Goal: Task Accomplishment & Management: Use online tool/utility

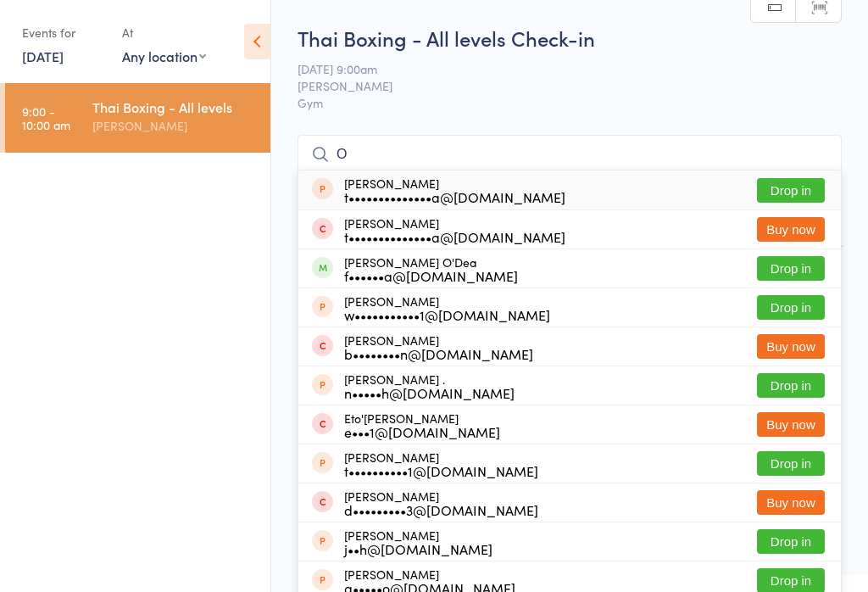
click at [108, 104] on div "Thai Boxing - All levels" at bounding box center [174, 106] width 164 height 19
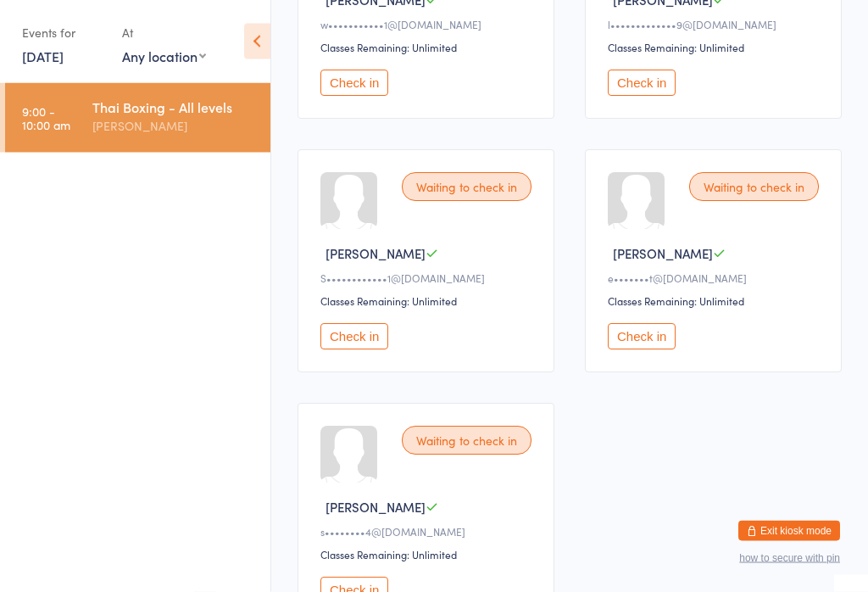
scroll to position [385, 0]
click at [652, 348] on button "Check in" at bounding box center [642, 336] width 68 height 26
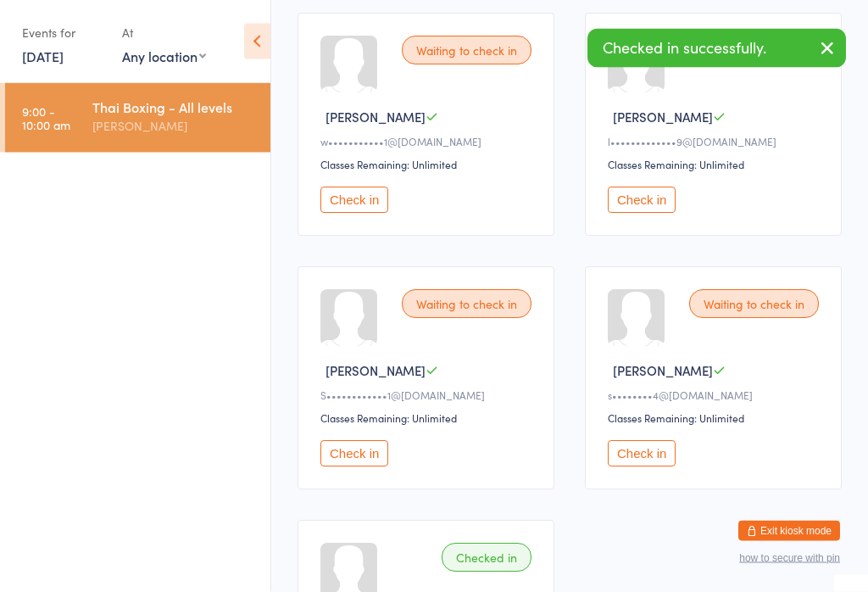
click at [638, 203] on button "Check in" at bounding box center [642, 200] width 68 height 26
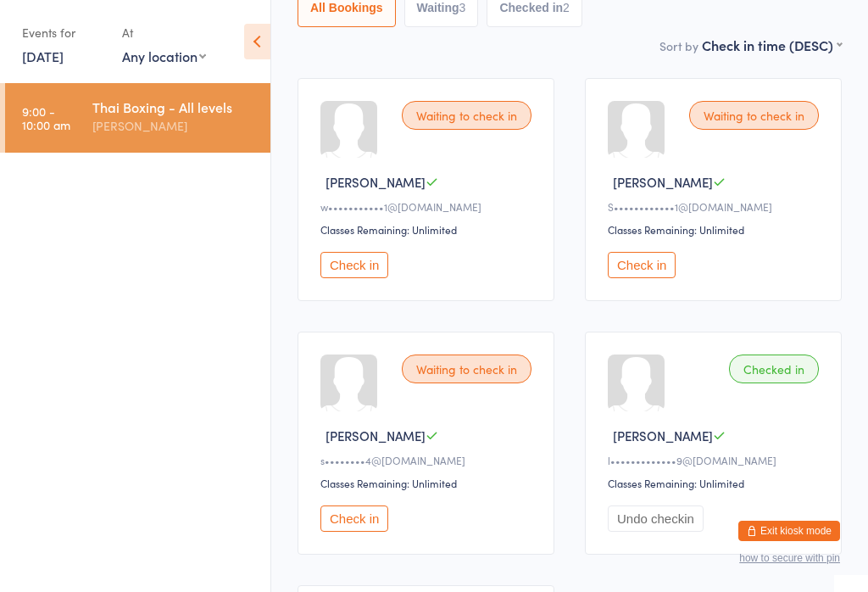
scroll to position [192, 0]
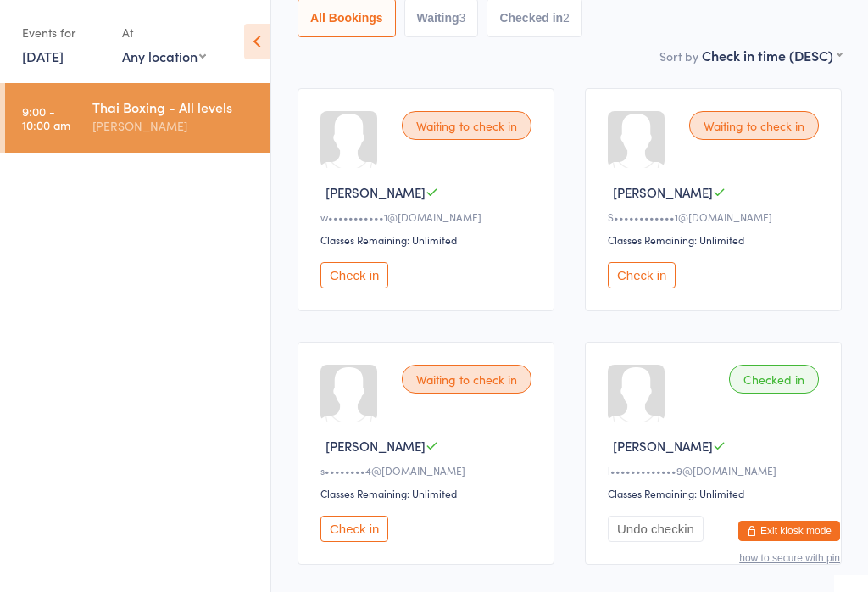
click at [650, 286] on button "Check in" at bounding box center [642, 275] width 68 height 26
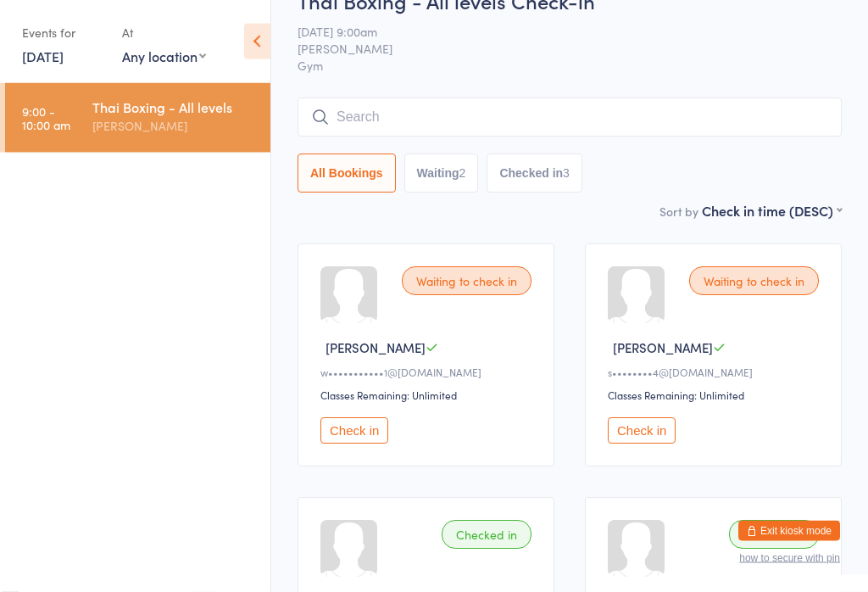
scroll to position [0, 0]
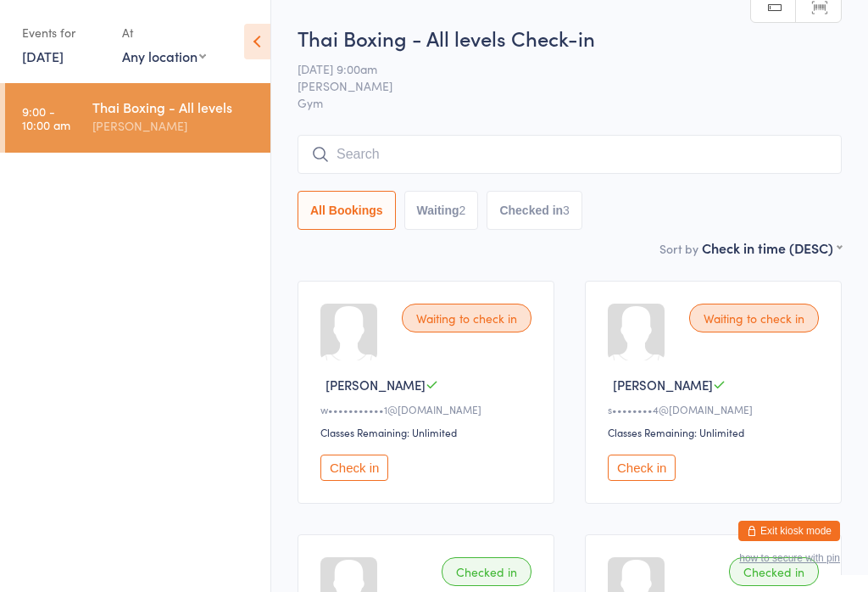
click at [470, 158] on input "search" at bounding box center [569, 154] width 544 height 39
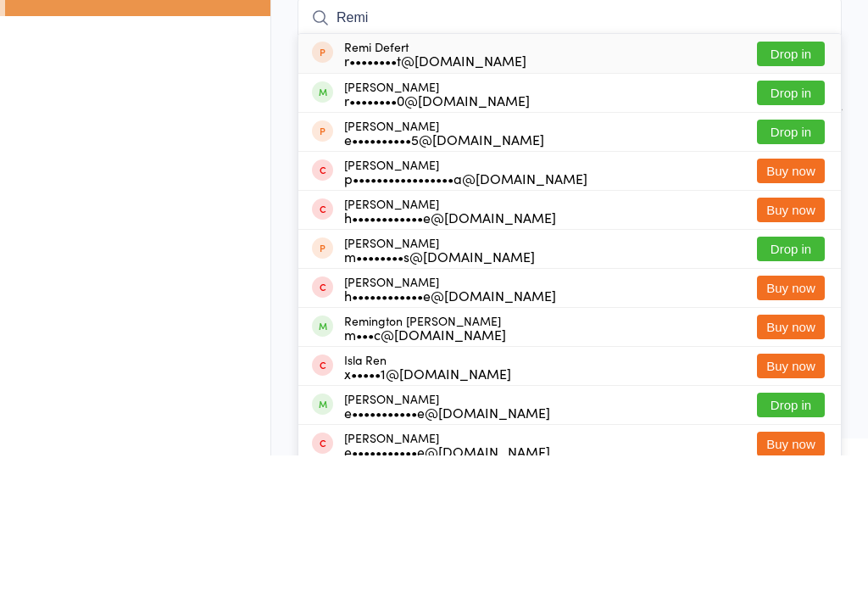
type input "Remi"
click at [784, 217] on button "Drop in" at bounding box center [791, 229] width 68 height 25
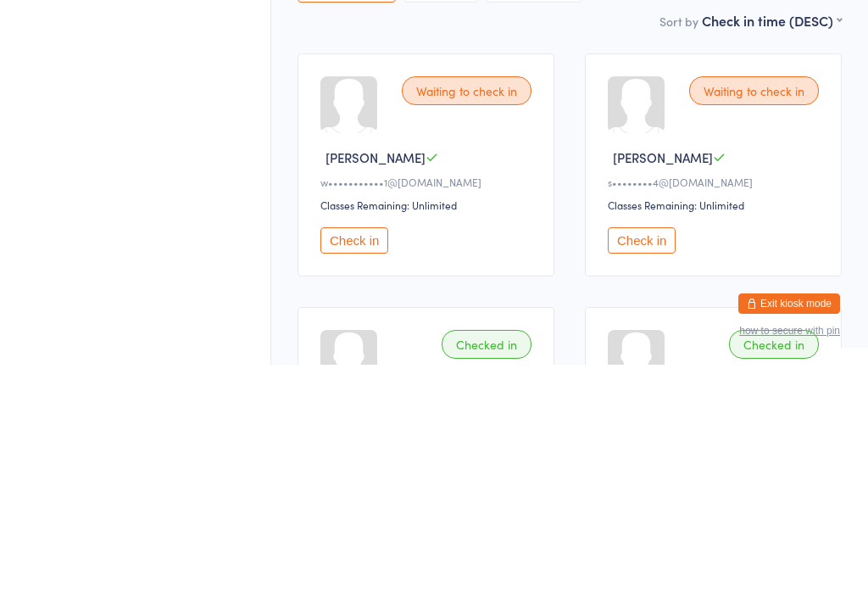
click at [353, 454] on button "Check in" at bounding box center [354, 467] width 68 height 26
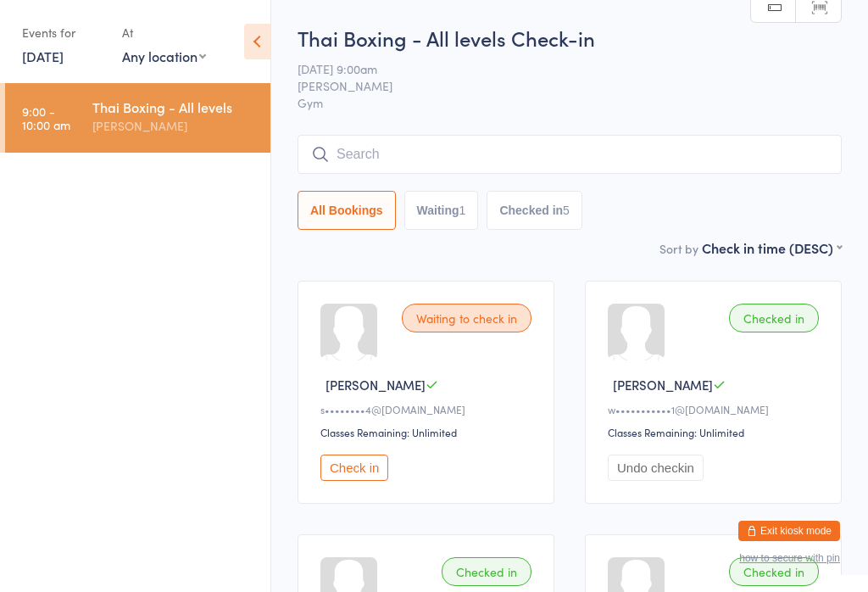
click at [646, 151] on input "search" at bounding box center [569, 154] width 544 height 39
click at [666, 132] on div "Thai Boxing - All levels Check-in [DATE] 9:00am [PERSON_NAME] Gym Manual search…" at bounding box center [569, 131] width 544 height 214
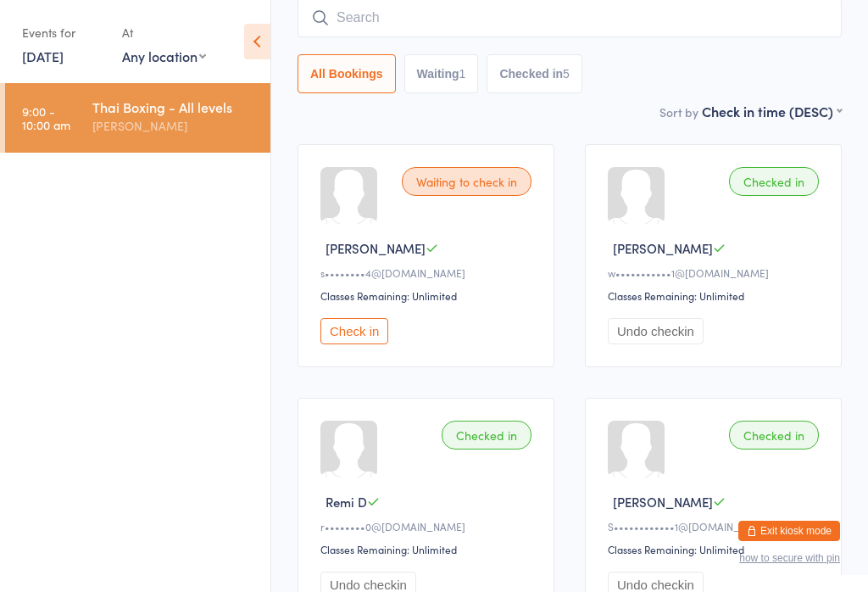
scroll to position [130, 0]
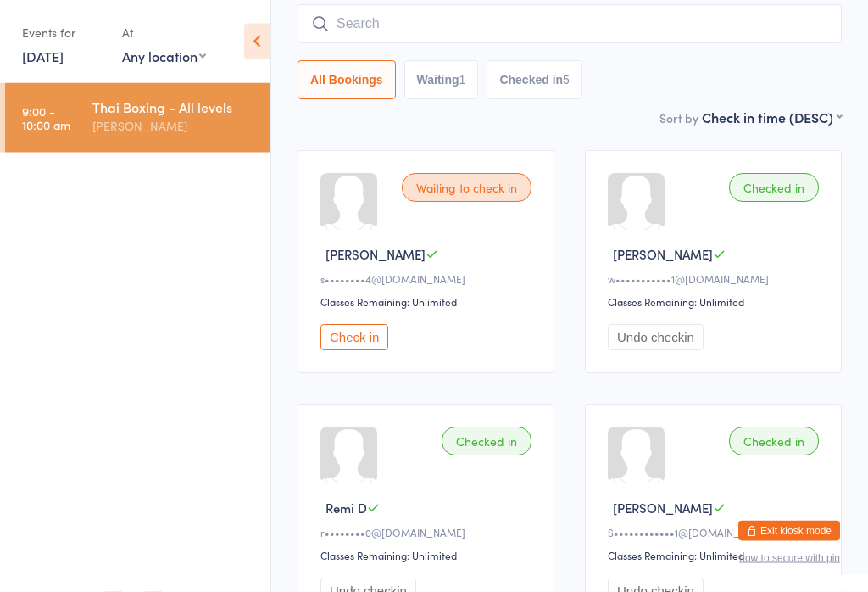
click at [685, 31] on input "search" at bounding box center [569, 24] width 544 height 39
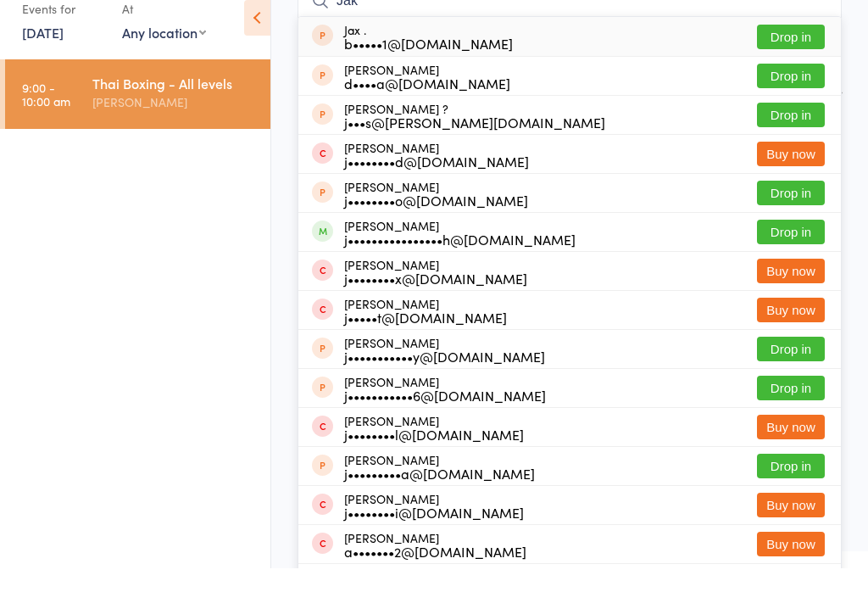
type input "Jak"
click at [798, 243] on button "Drop in" at bounding box center [791, 255] width 68 height 25
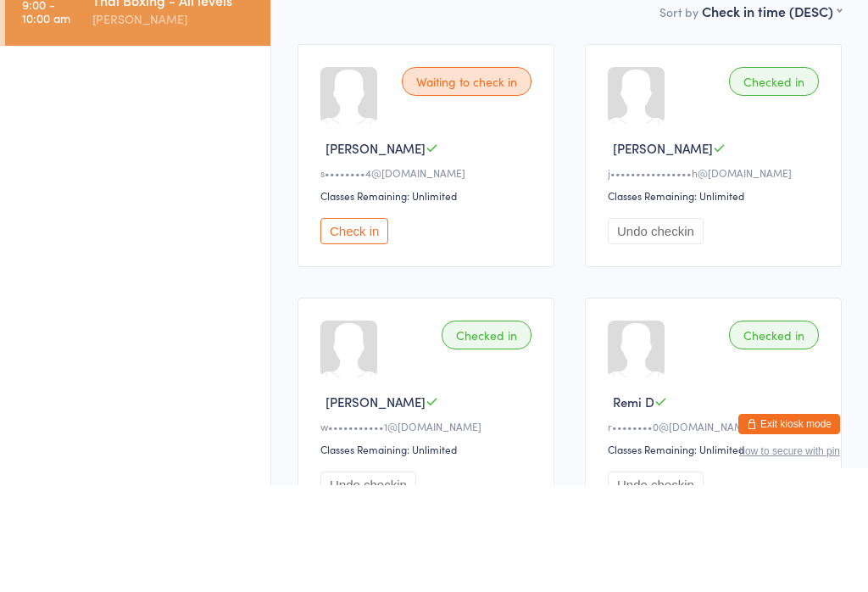
click at [378, 220] on div "Waiting to check in [PERSON_NAME] W s••••••••4@[DOMAIN_NAME] Classes Remaining:…" at bounding box center [425, 262] width 257 height 223
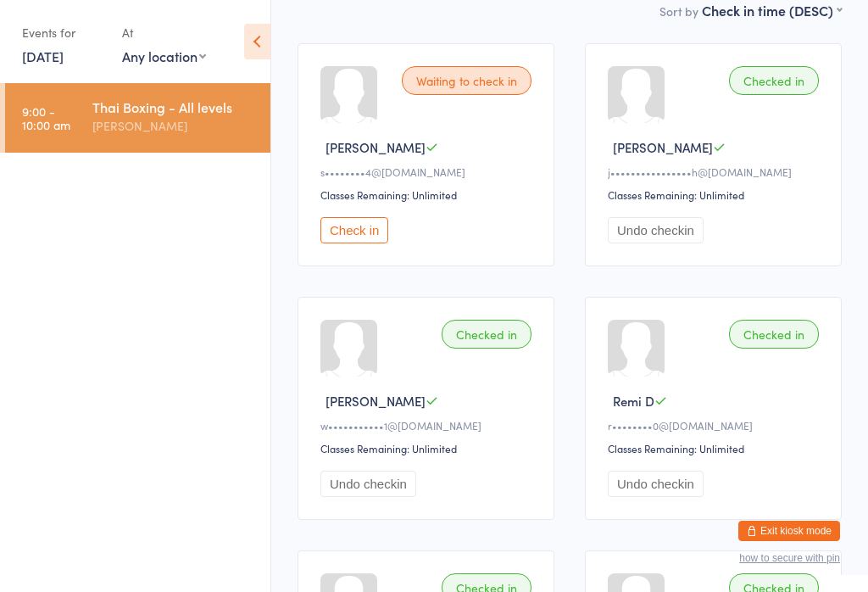
click at [388, 241] on button "Check in" at bounding box center [354, 230] width 68 height 26
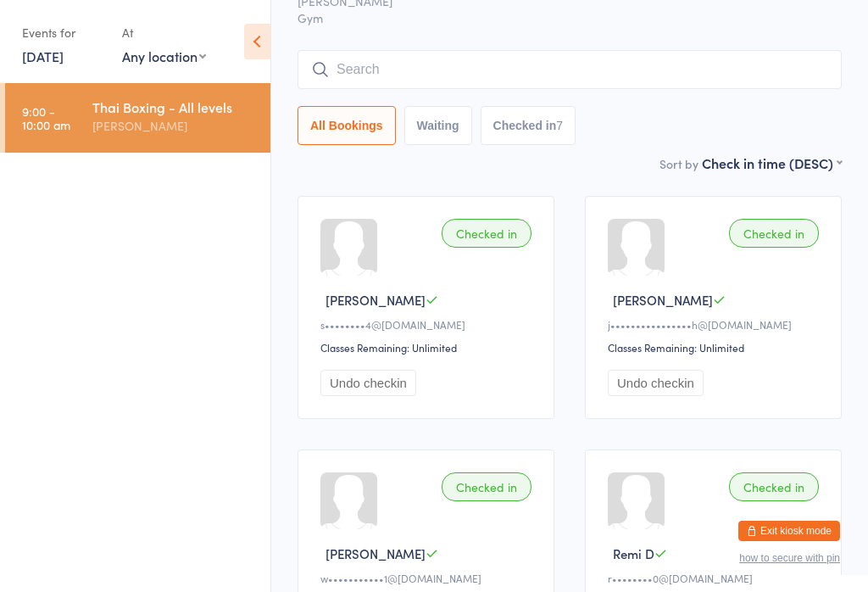
scroll to position [0, 0]
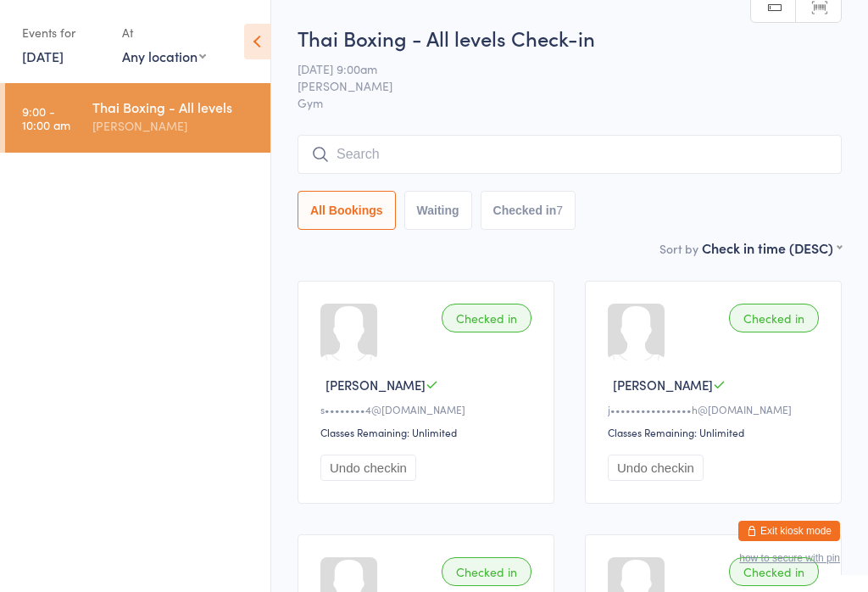
click at [403, 150] on input "search" at bounding box center [569, 154] width 544 height 39
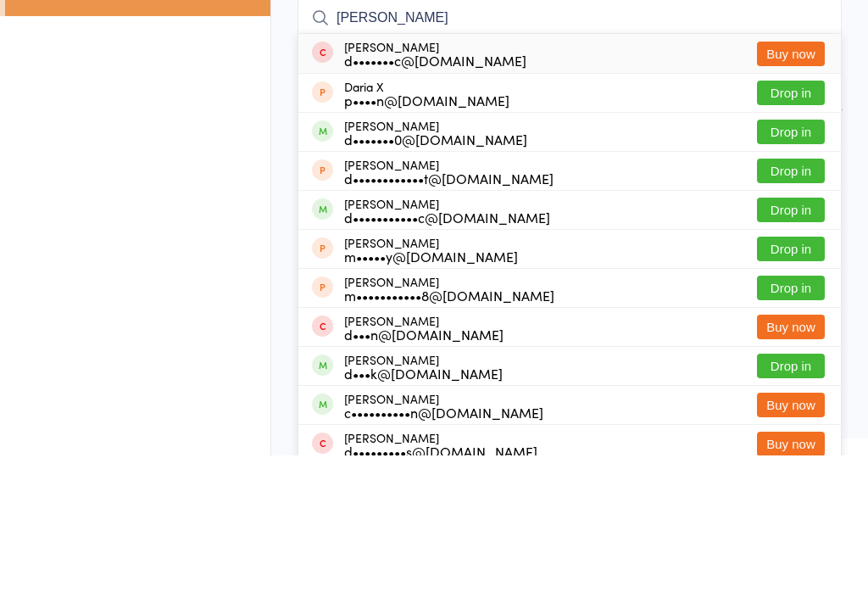
type input "[PERSON_NAME]"
click at [786, 256] on button "Drop in" at bounding box center [791, 268] width 68 height 25
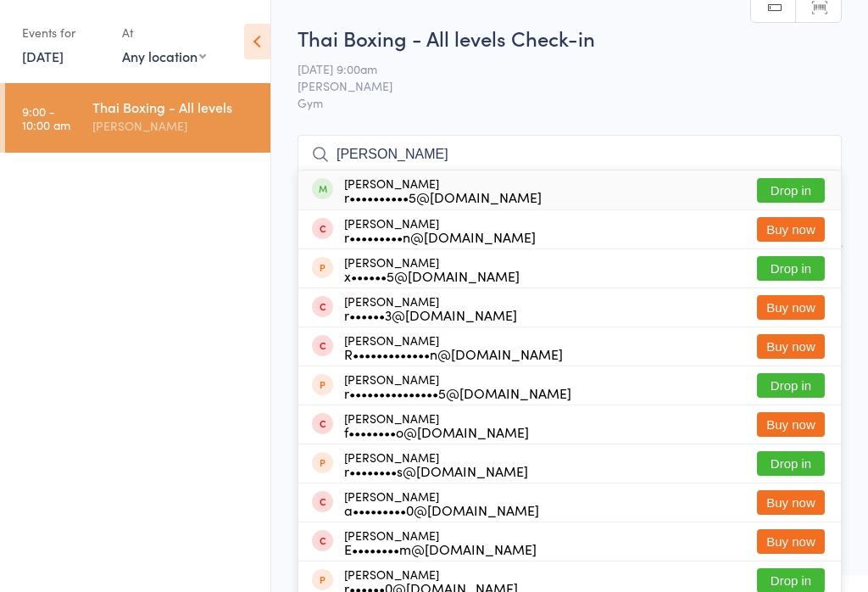
type input "[PERSON_NAME]"
click at [784, 193] on button "Drop in" at bounding box center [791, 190] width 68 height 25
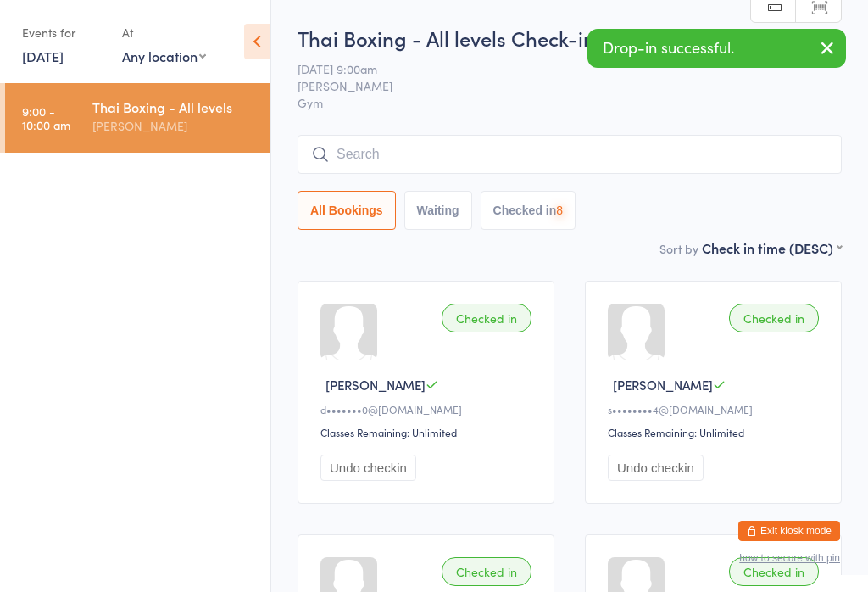
click at [603, 152] on input "search" at bounding box center [569, 154] width 544 height 39
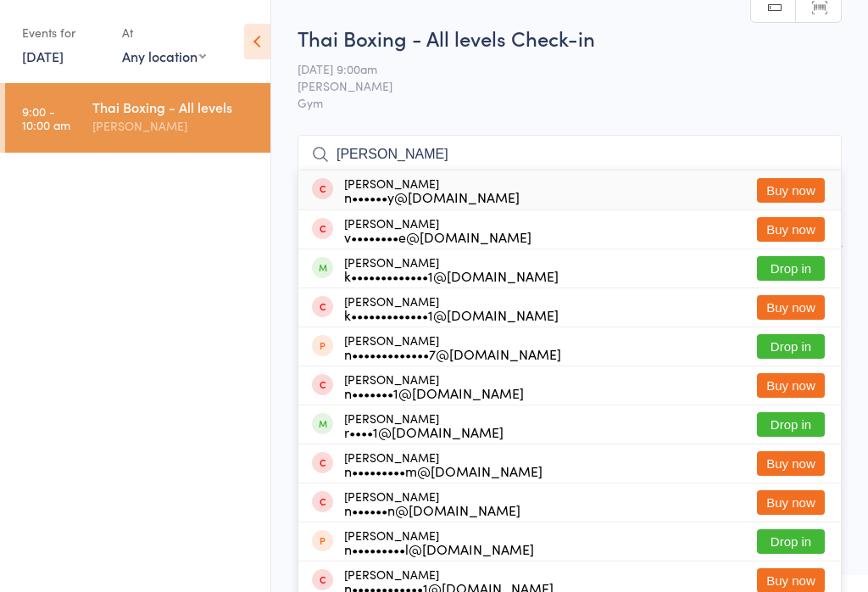
click at [382, 155] on input "[PERSON_NAME]" at bounding box center [569, 154] width 544 height 39
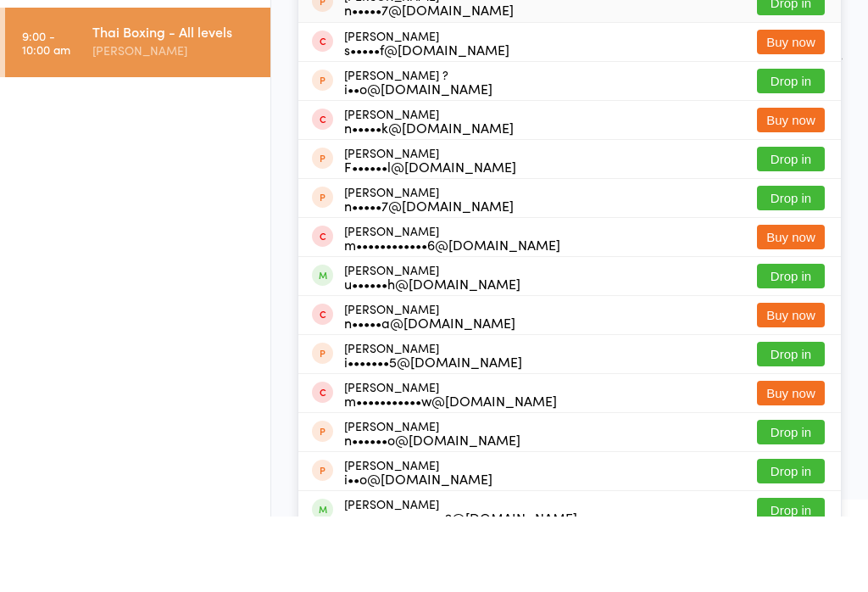
scroll to position [20, 0]
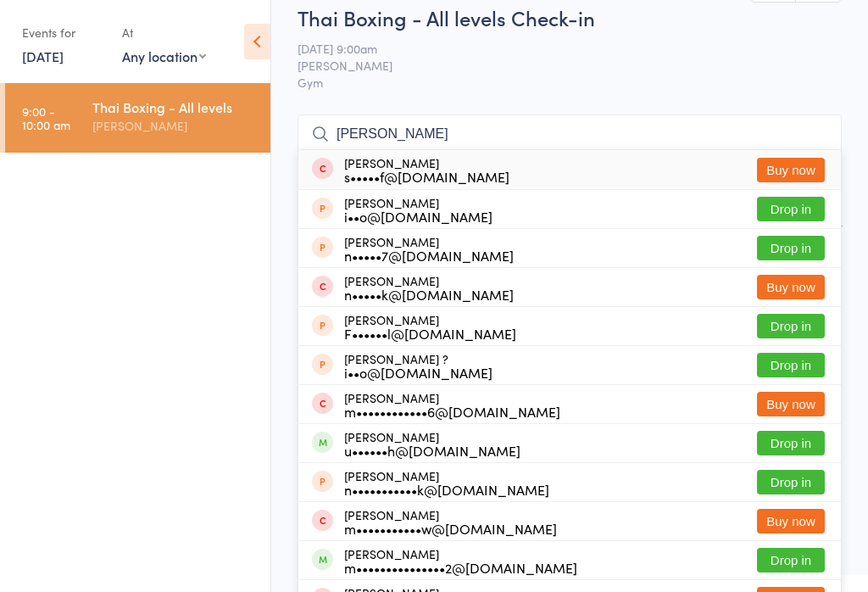
click at [681, 132] on input "[PERSON_NAME]" at bounding box center [569, 133] width 544 height 39
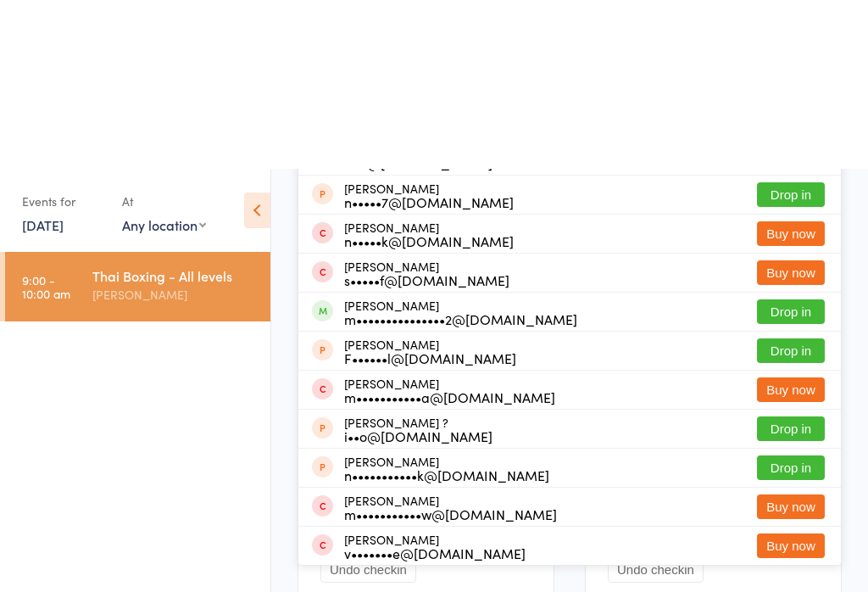
scroll to position [147, 0]
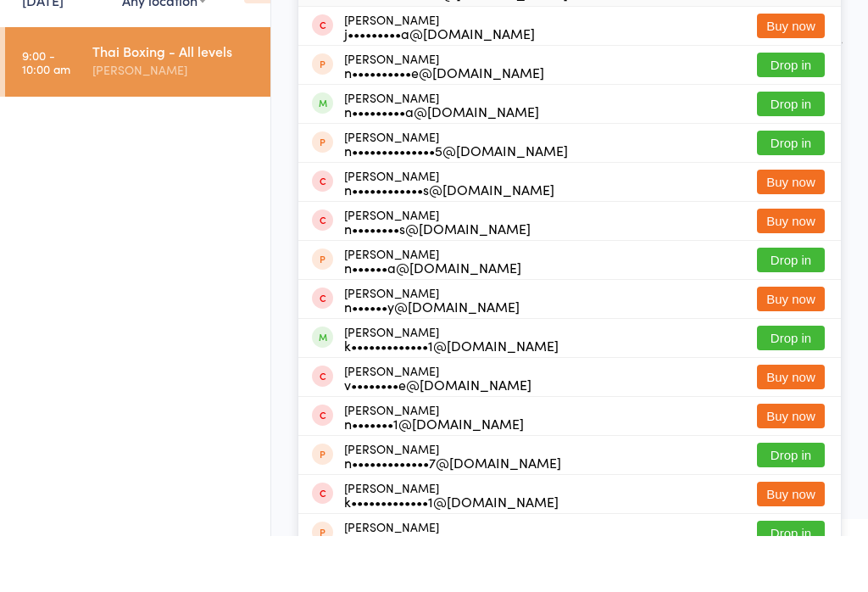
type input "[PERSON_NAME]"
click at [796, 147] on button "Drop in" at bounding box center [791, 159] width 68 height 25
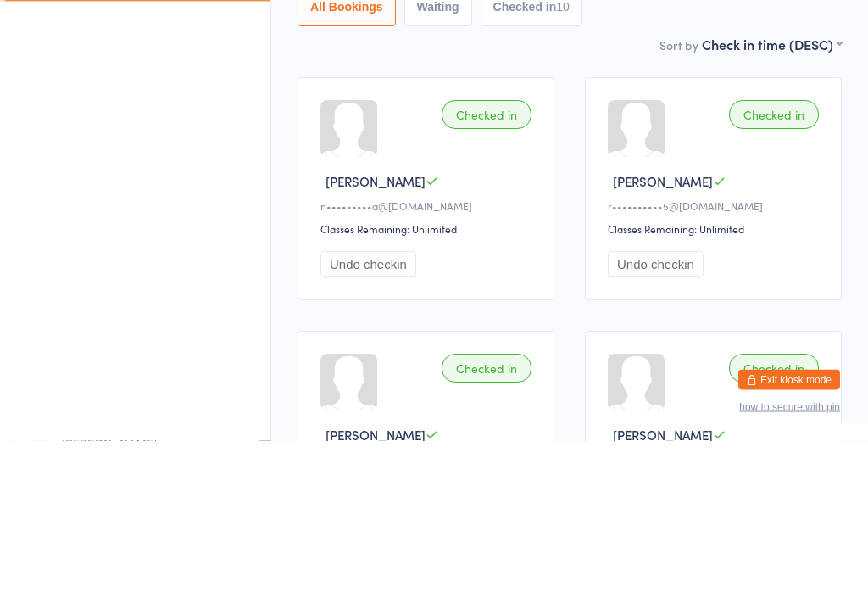
scroll to position [0, 0]
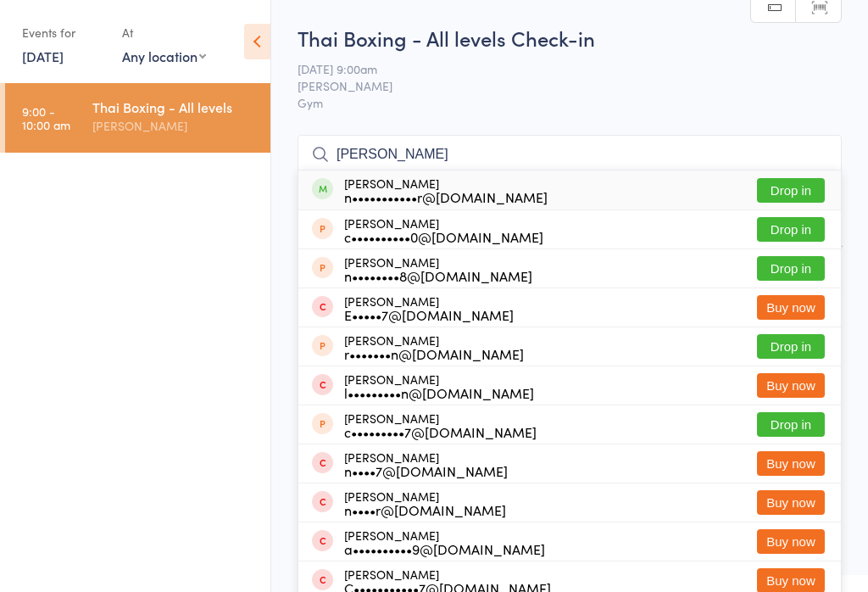
type input "[PERSON_NAME]"
click at [798, 192] on button "Drop in" at bounding box center [791, 190] width 68 height 25
